Goal: Information Seeking & Learning: Learn about a topic

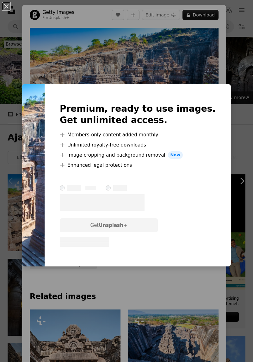
scroll to position [84, 0]
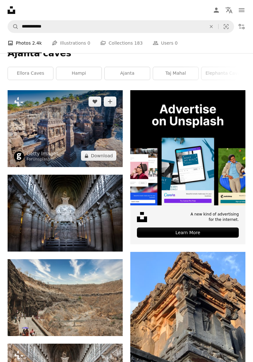
click at [98, 155] on img at bounding box center [65, 128] width 115 height 77
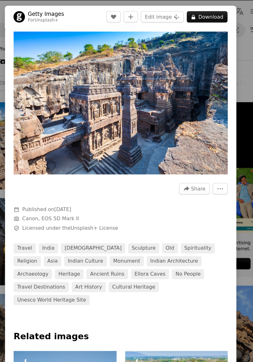
scroll to position [84, 0]
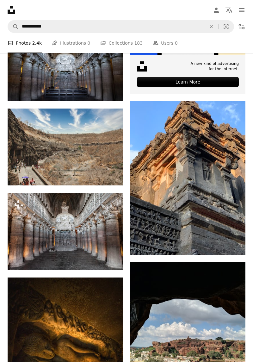
scroll to position [235, 0]
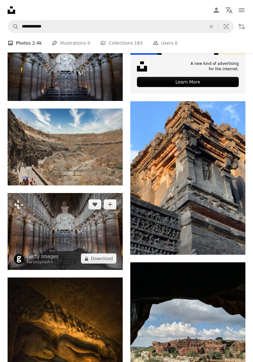
click at [112, 239] on img at bounding box center [65, 231] width 115 height 77
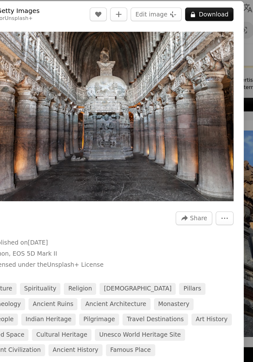
scroll to position [235, 0]
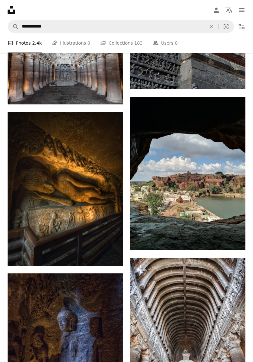
scroll to position [401, 0]
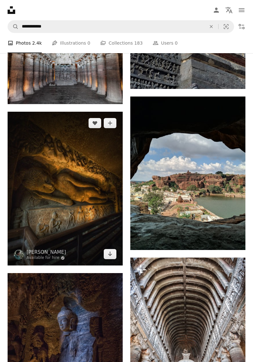
click at [101, 231] on img at bounding box center [65, 189] width 115 height 154
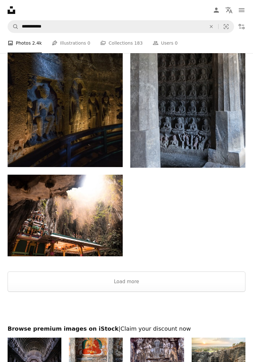
scroll to position [1381, 0]
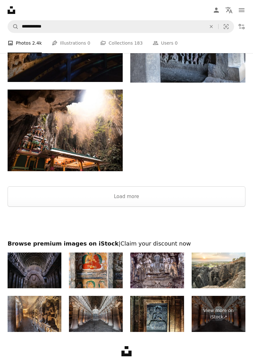
click at [176, 277] on img at bounding box center [157, 270] width 54 height 36
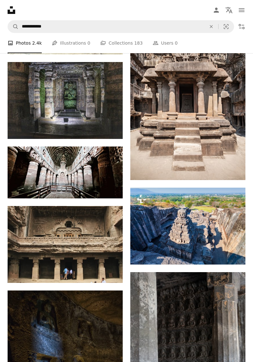
scroll to position [1019, 0]
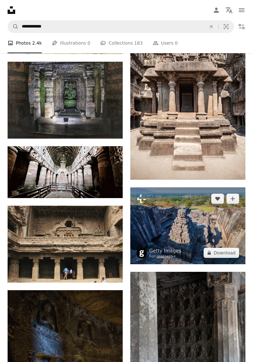
click at [224, 240] on img at bounding box center [187, 225] width 115 height 77
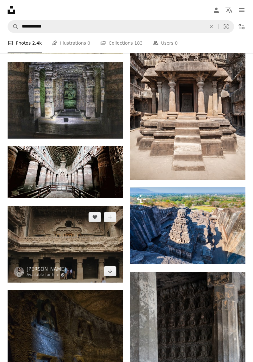
click at [106, 248] on img at bounding box center [65, 244] width 115 height 77
